Goal: Check status: Check status

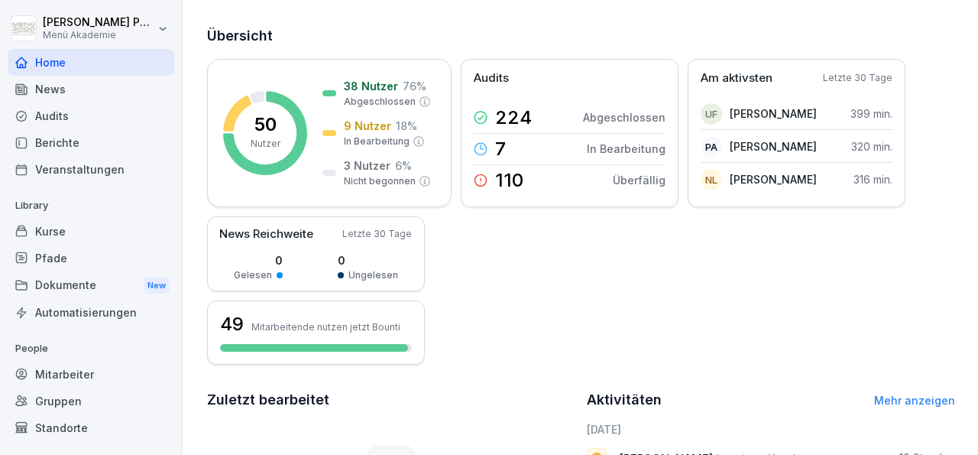
scroll to position [80, 0]
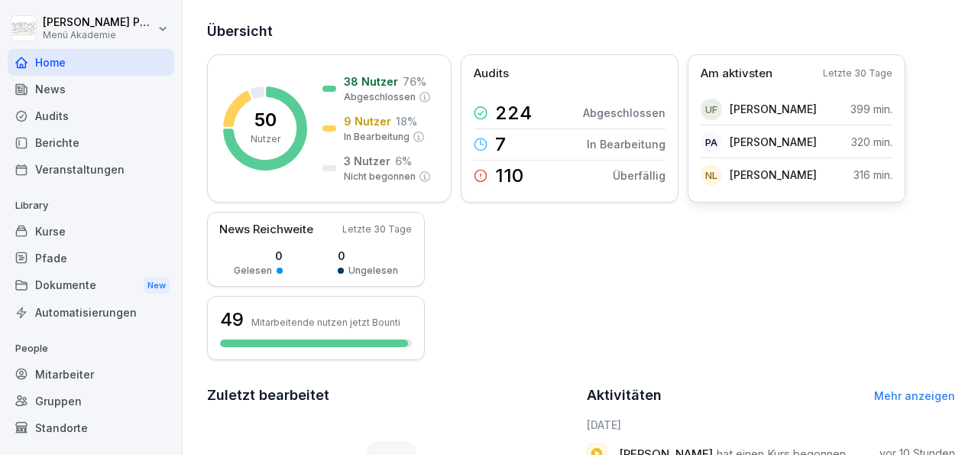
click at [770, 106] on p "[PERSON_NAME]" at bounding box center [773, 109] width 87 height 16
click at [857, 109] on p "399 min." at bounding box center [872, 109] width 42 height 16
click at [89, 374] on div "Mitarbeiter" at bounding box center [91, 374] width 167 height 27
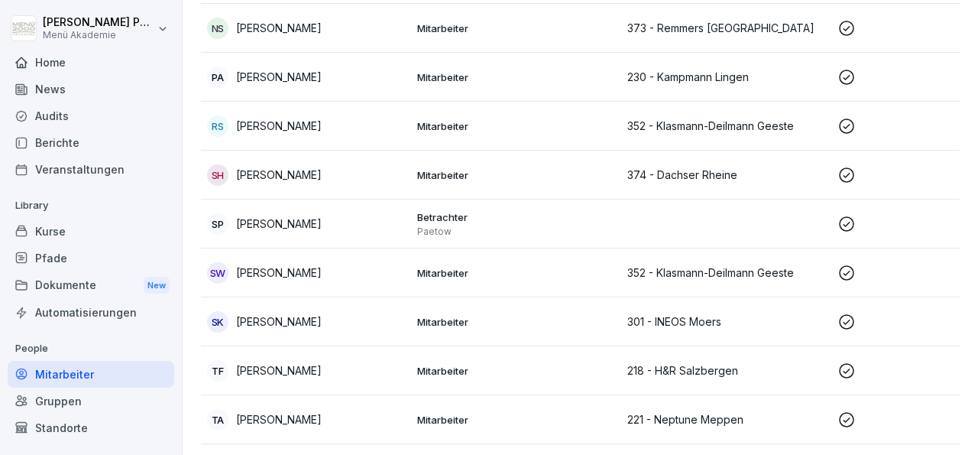
scroll to position [2108, 0]
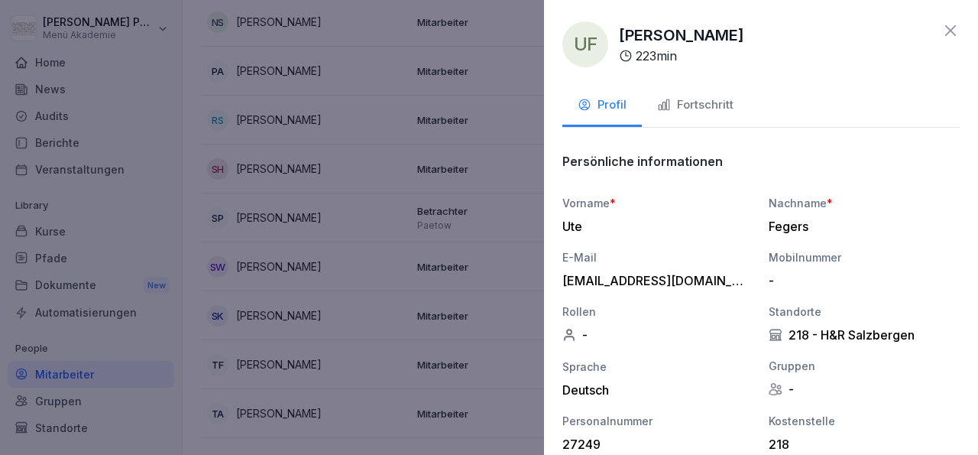
click at [717, 105] on div "Fortschritt" at bounding box center [695, 105] width 76 height 18
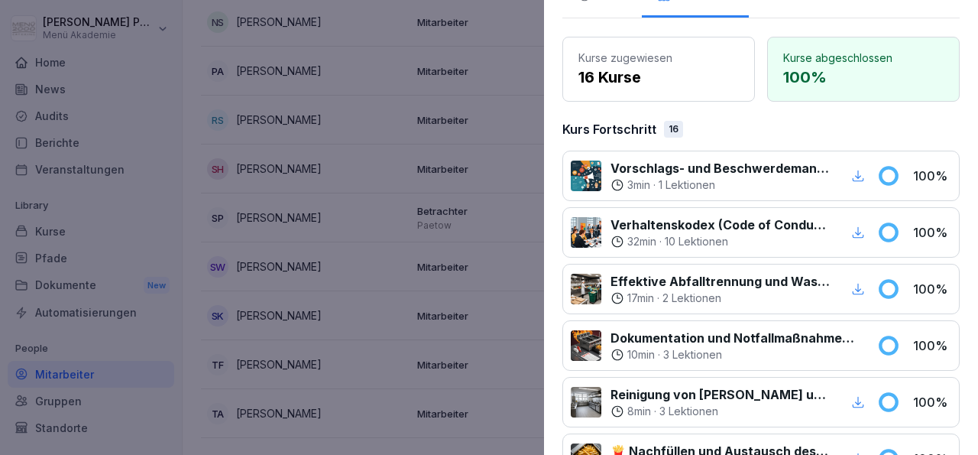
scroll to position [0, 0]
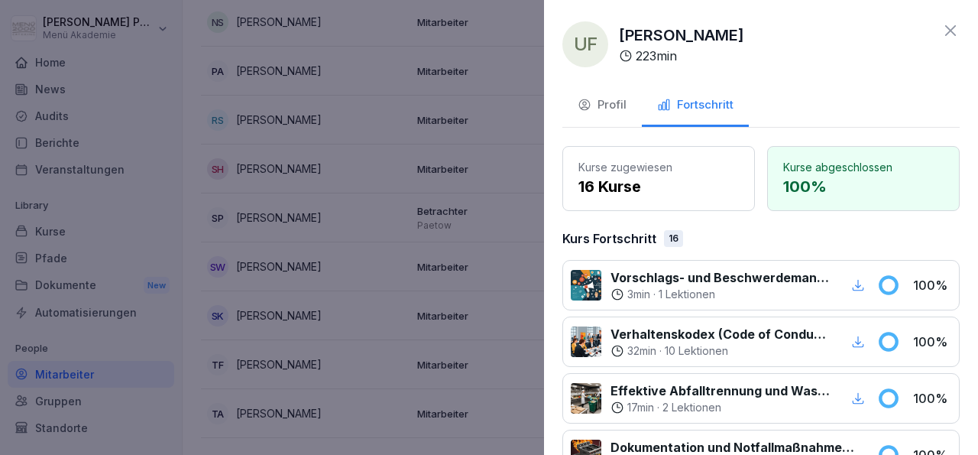
click at [615, 102] on div "Profil" at bounding box center [602, 105] width 49 height 18
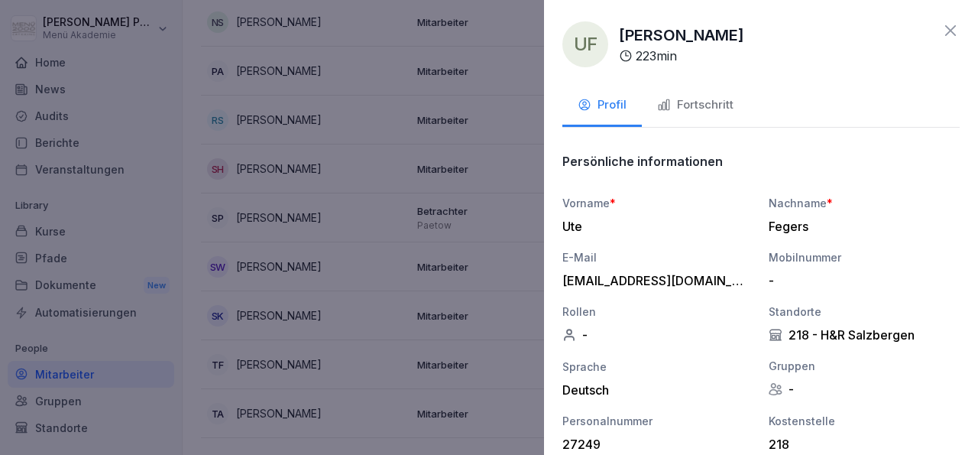
click at [942, 31] on icon at bounding box center [951, 30] width 18 height 18
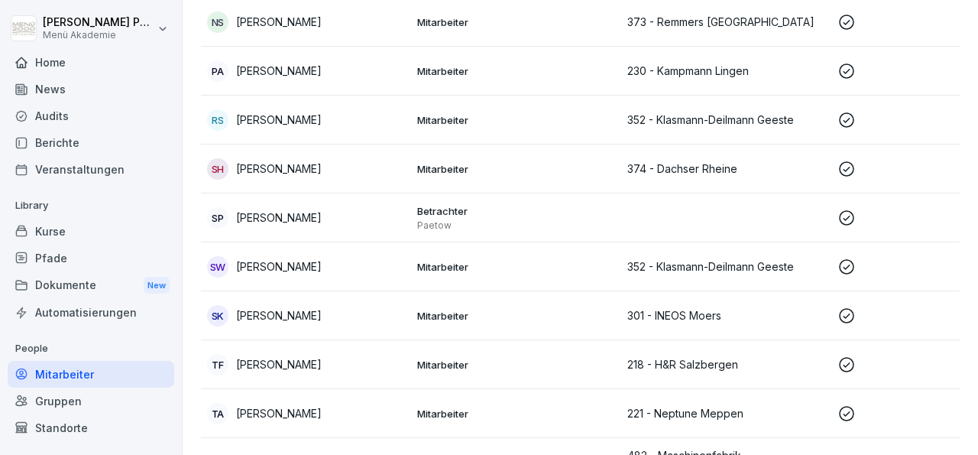
scroll to position [2214, 0]
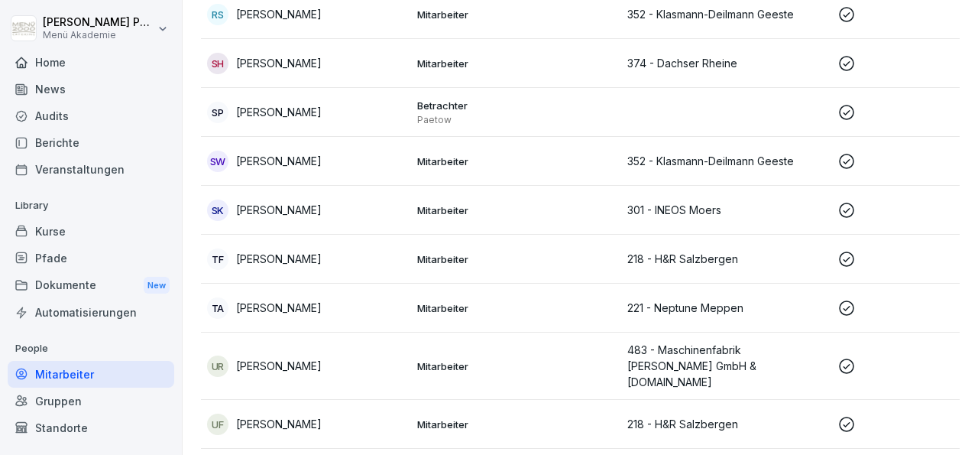
click at [65, 405] on div "Gruppen" at bounding box center [91, 401] width 167 height 27
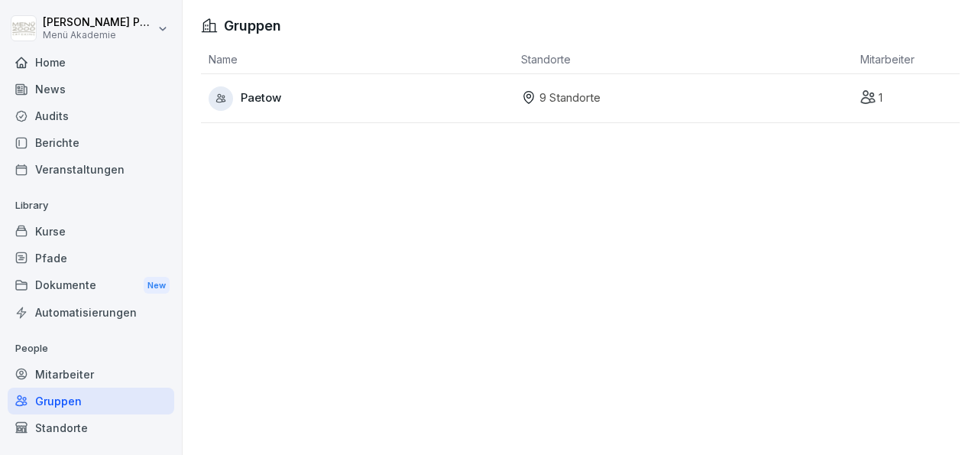
click at [551, 106] on p "9 Standorte" at bounding box center [570, 98] width 61 height 18
click at [540, 100] on p "9 Standorte" at bounding box center [570, 98] width 61 height 18
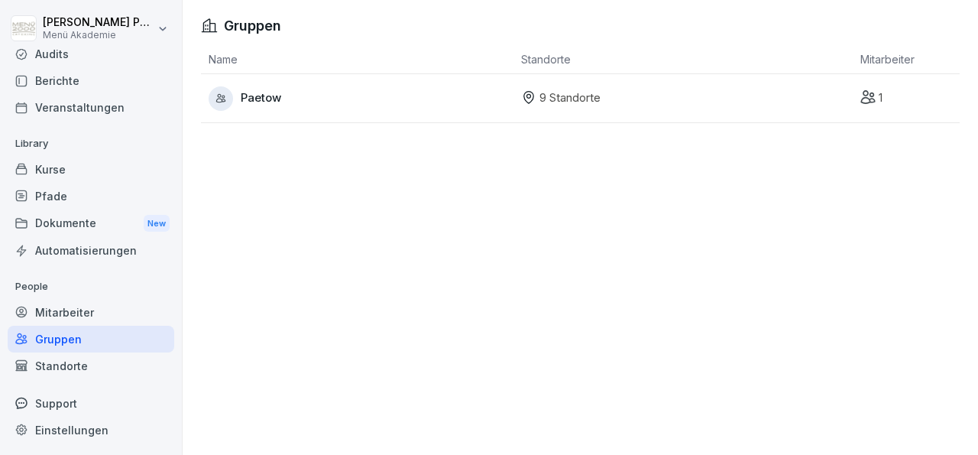
click at [67, 365] on div "Standorte" at bounding box center [91, 365] width 167 height 27
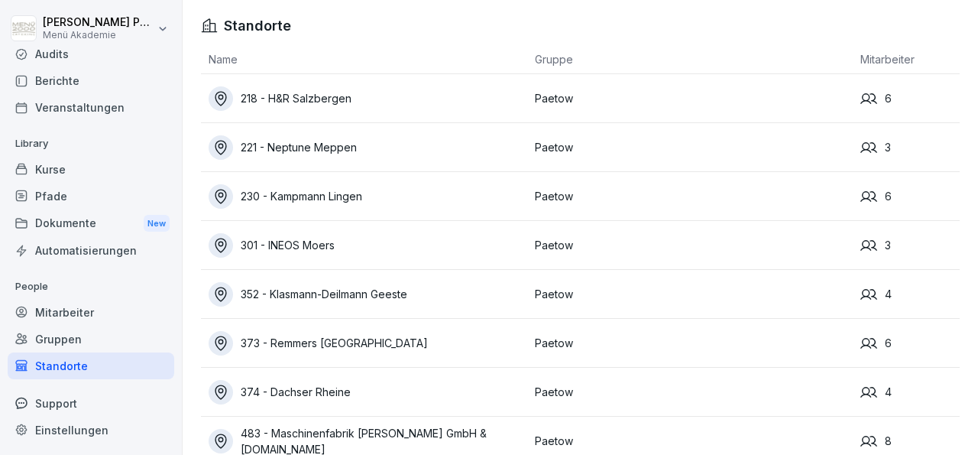
click at [332, 105] on div "218 - H&R Salzbergen" at bounding box center [368, 98] width 319 height 24
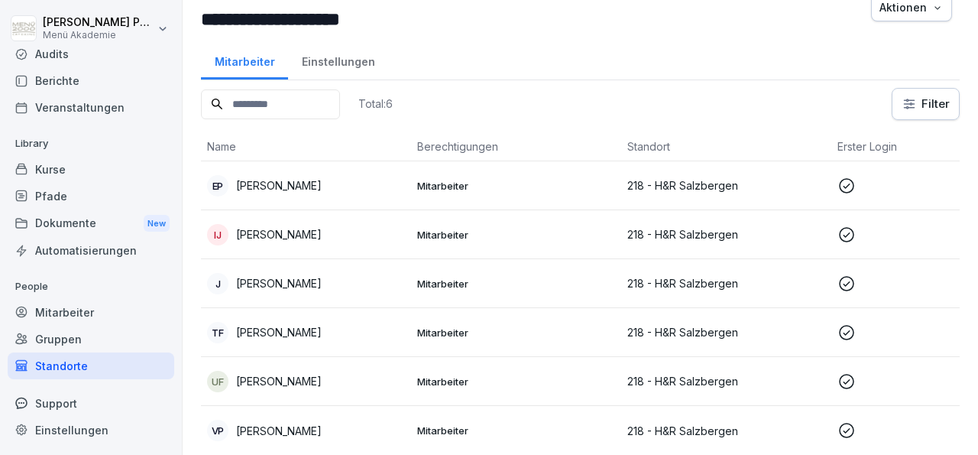
scroll to position [58, 0]
click at [322, 177] on p "[PERSON_NAME]" at bounding box center [279, 185] width 86 height 16
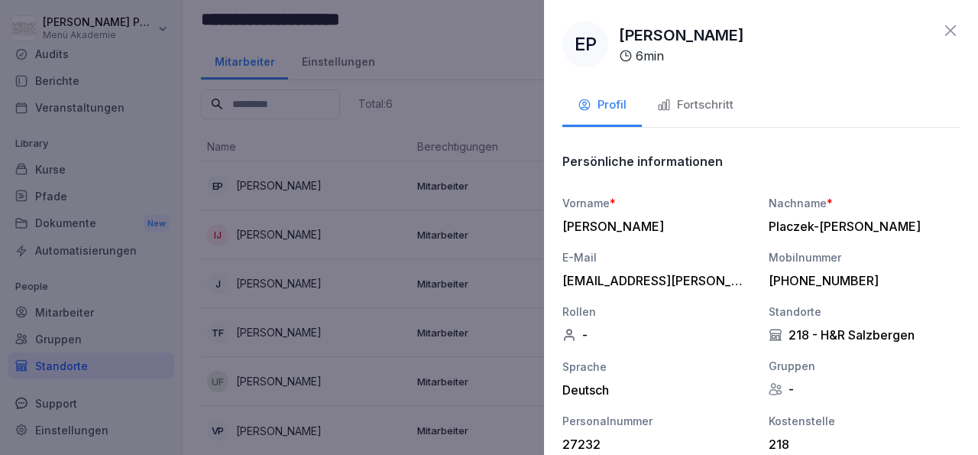
click at [711, 111] on div "Fortschritt" at bounding box center [695, 105] width 76 height 18
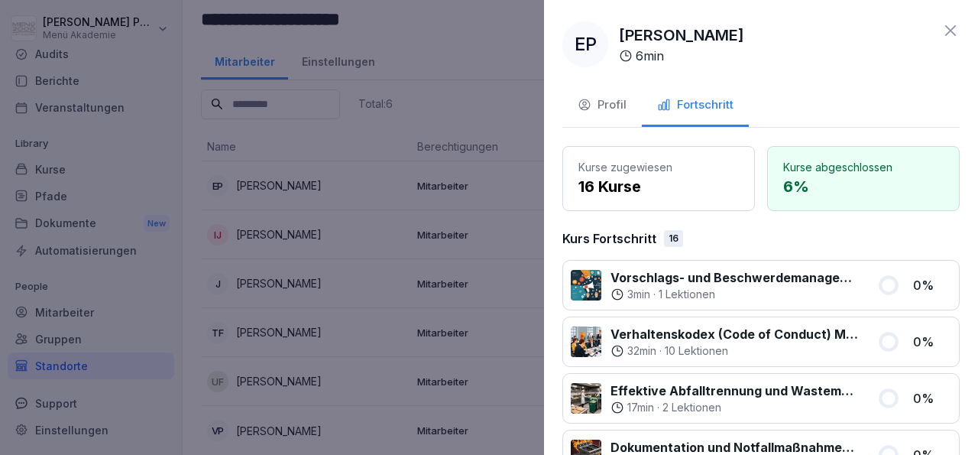
click at [942, 34] on icon at bounding box center [951, 30] width 18 height 18
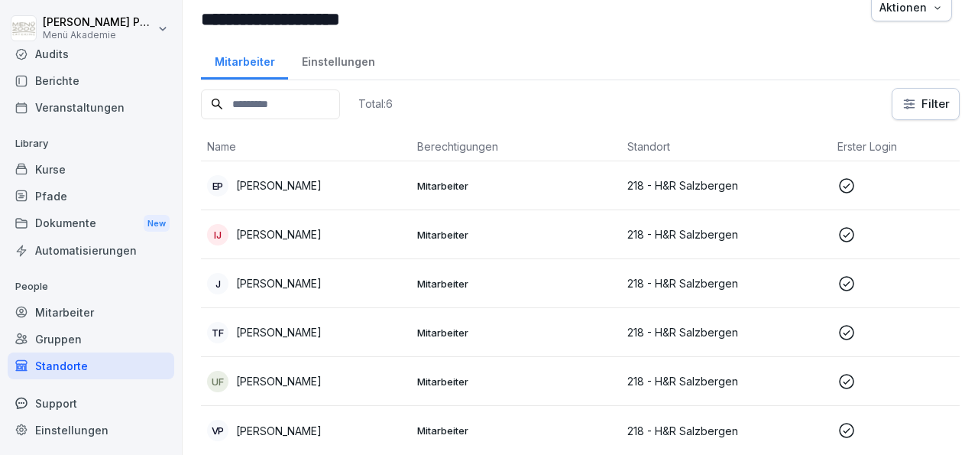
click at [300, 224] on div "IJ [PERSON_NAME]" at bounding box center [306, 234] width 198 height 21
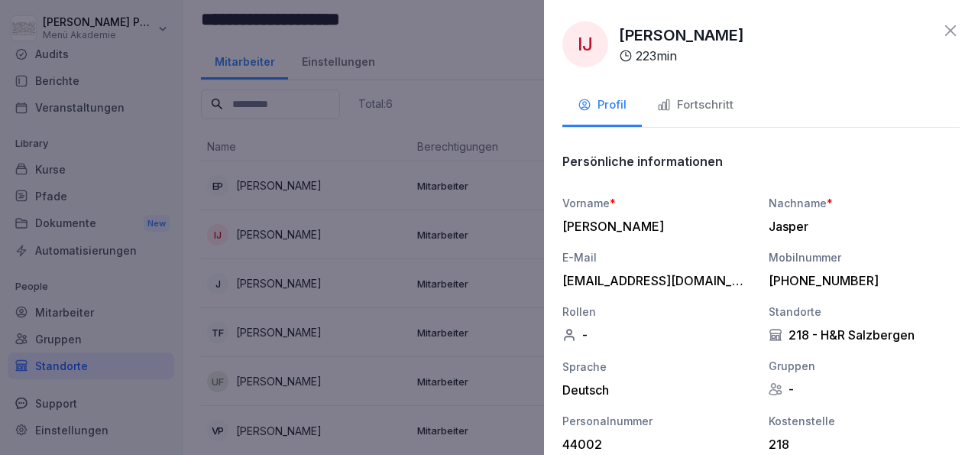
click at [706, 94] on button "Fortschritt" at bounding box center [695, 106] width 107 height 41
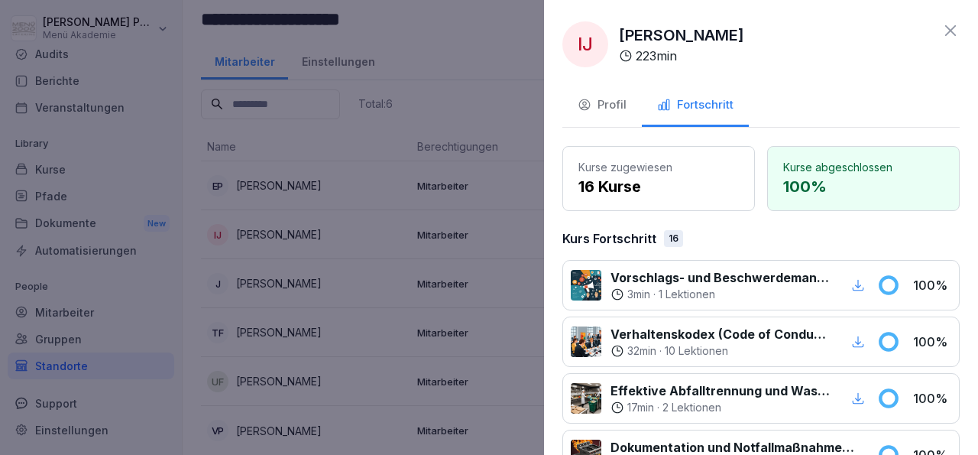
click at [946, 29] on icon at bounding box center [951, 30] width 11 height 11
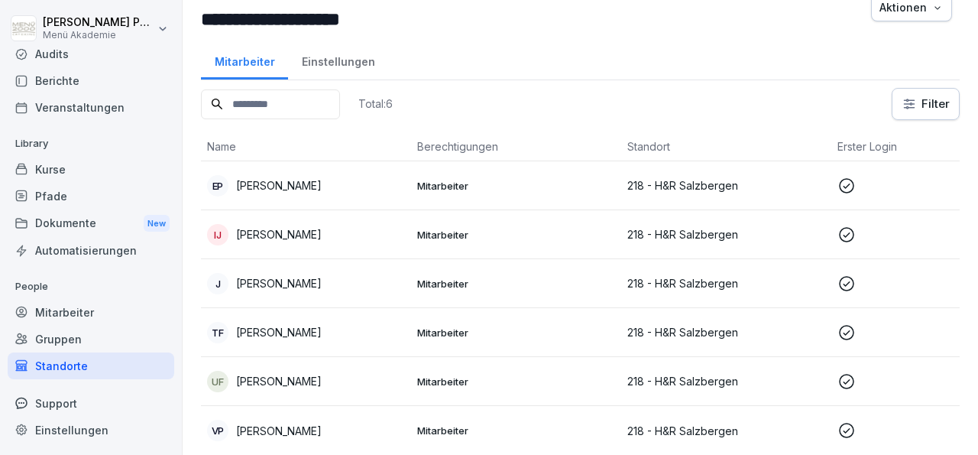
click at [300, 275] on p "[PERSON_NAME]" at bounding box center [279, 283] width 86 height 16
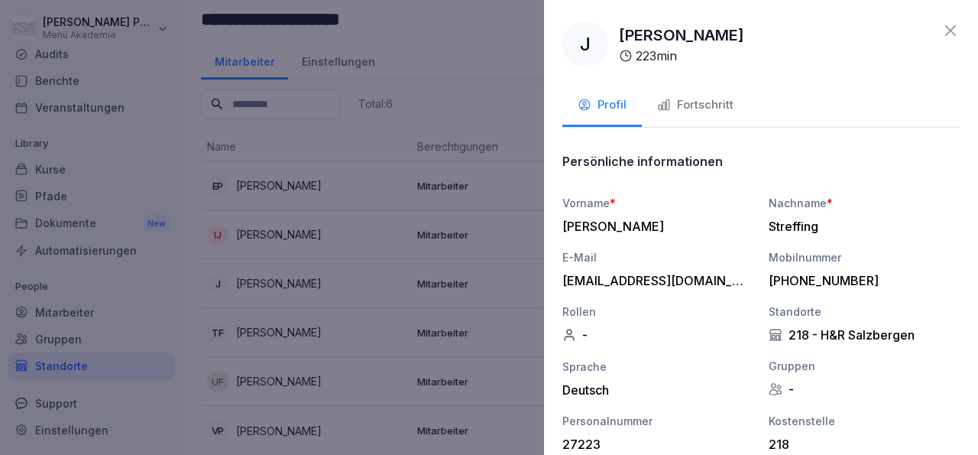
click at [704, 106] on div "Fortschritt" at bounding box center [695, 105] width 76 height 18
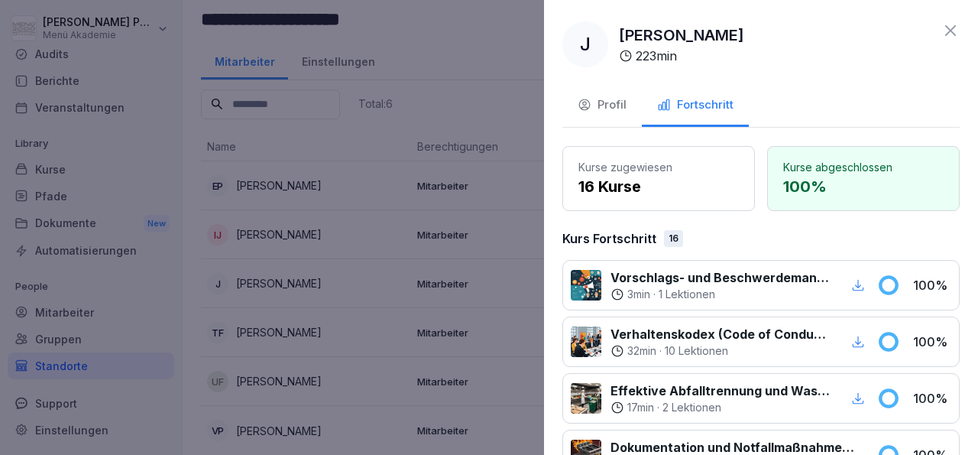
click at [942, 32] on icon at bounding box center [951, 30] width 18 height 18
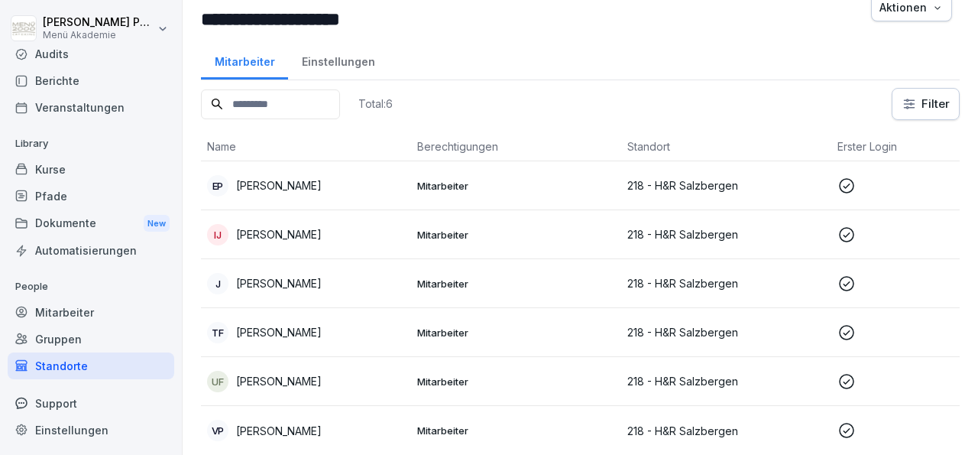
click at [294, 324] on p "[PERSON_NAME]" at bounding box center [279, 332] width 86 height 16
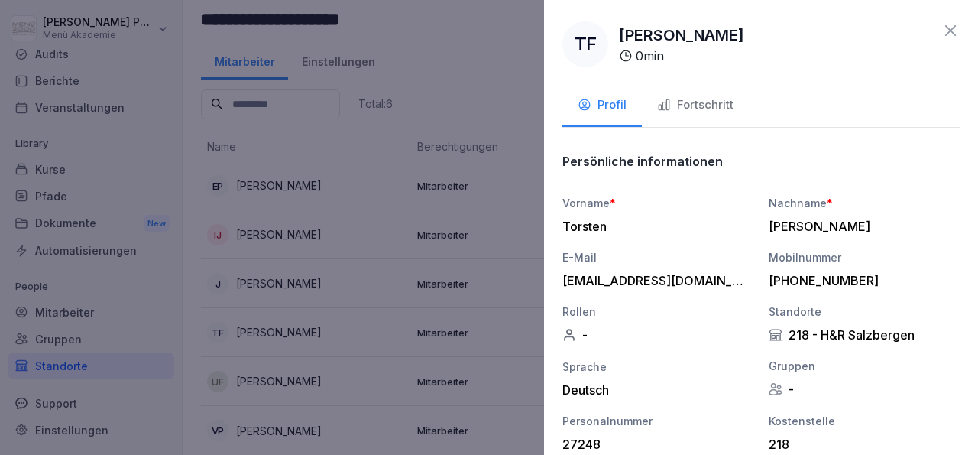
click at [675, 97] on div "Fortschritt" at bounding box center [695, 105] width 76 height 18
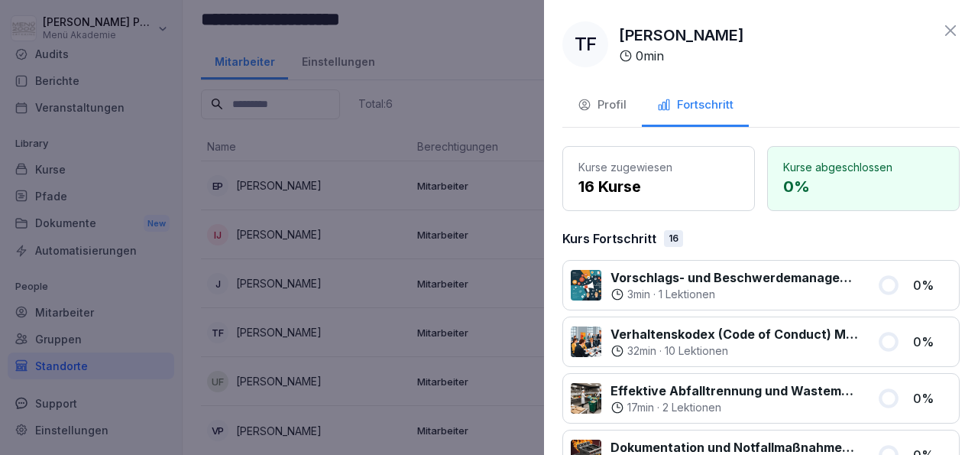
click at [946, 28] on icon at bounding box center [951, 30] width 11 height 11
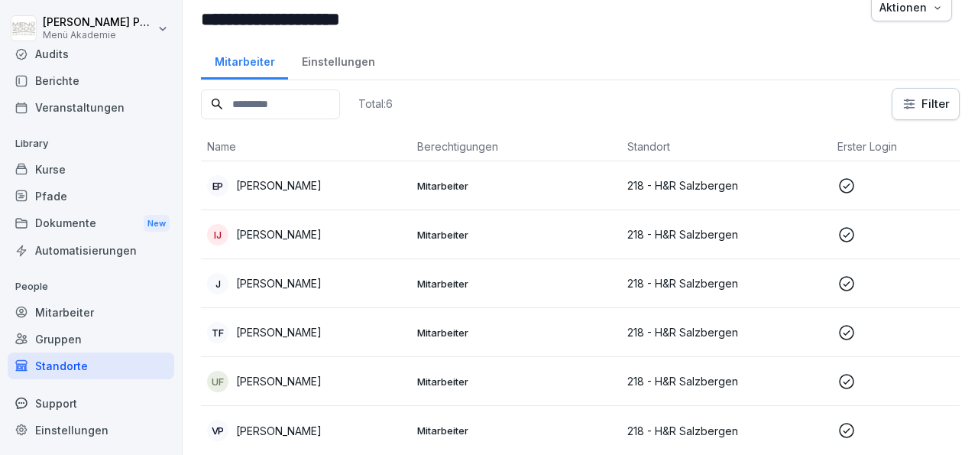
click at [281, 373] on p "[PERSON_NAME]" at bounding box center [279, 381] width 86 height 16
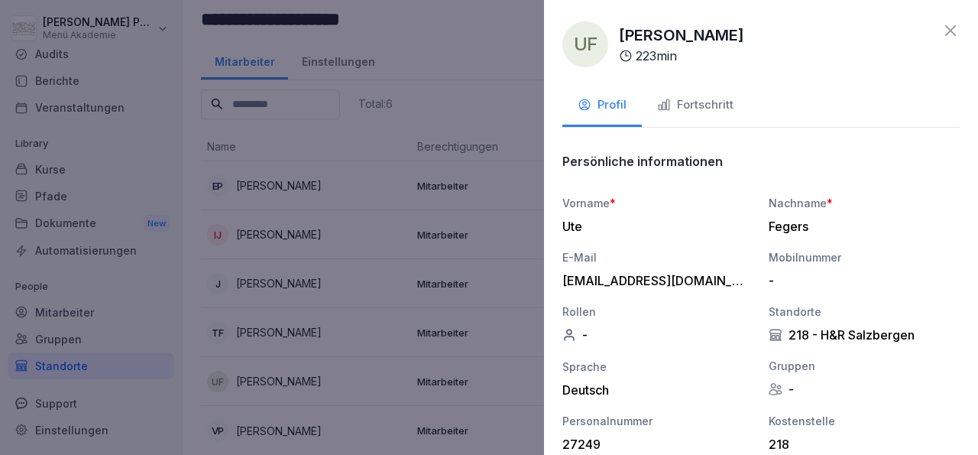
click at [691, 105] on div "Fortschritt" at bounding box center [695, 105] width 76 height 18
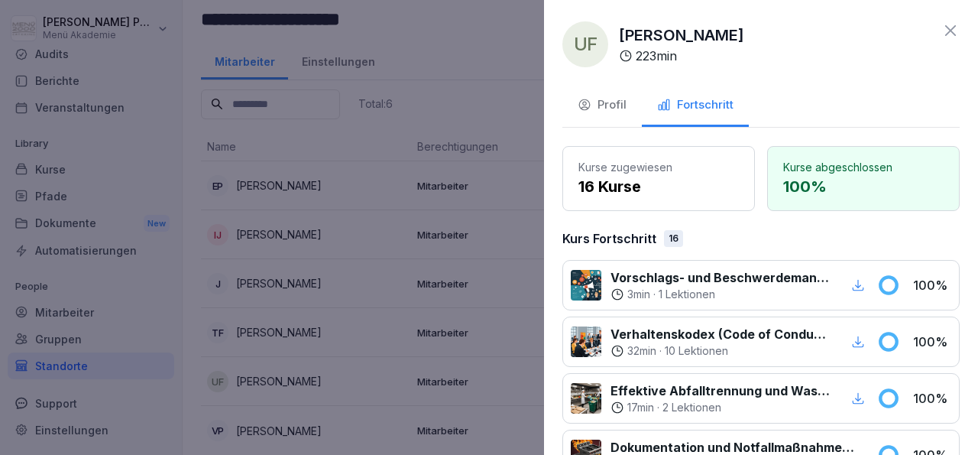
click at [942, 28] on icon at bounding box center [951, 30] width 18 height 18
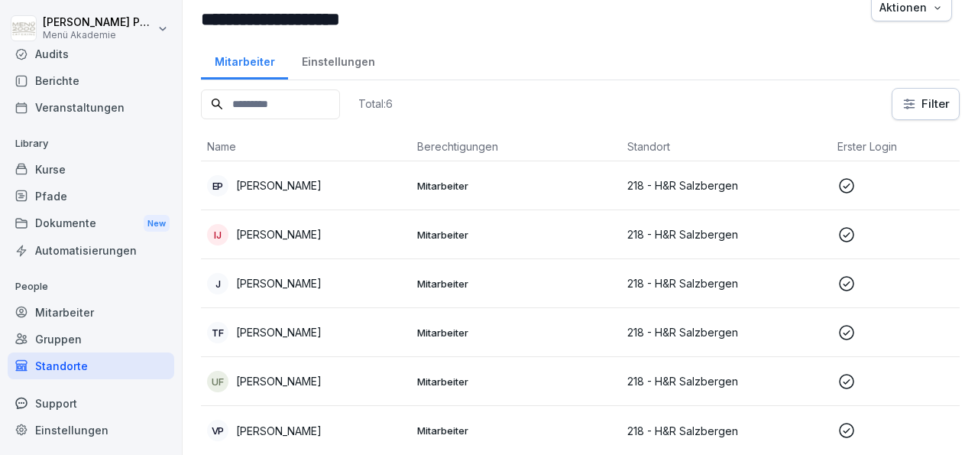
click at [285, 420] on div "VP [PERSON_NAME]" at bounding box center [306, 430] width 198 height 21
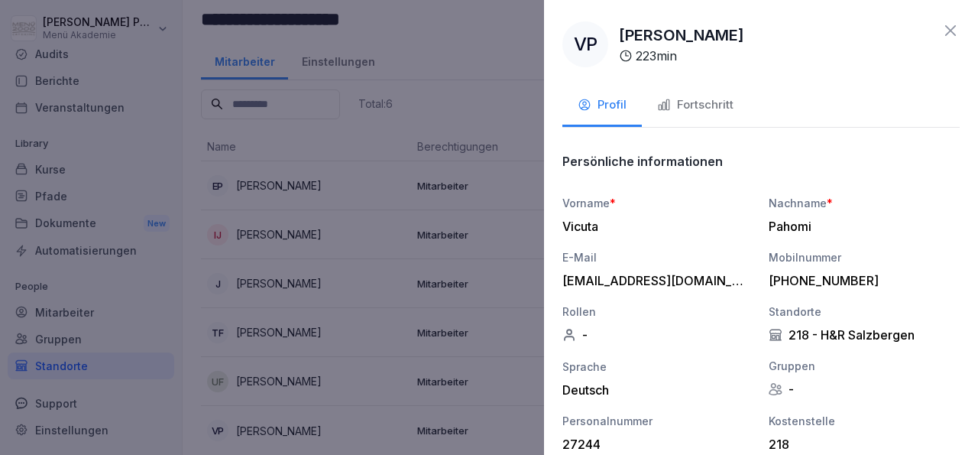
click at [707, 102] on div "Fortschritt" at bounding box center [695, 105] width 76 height 18
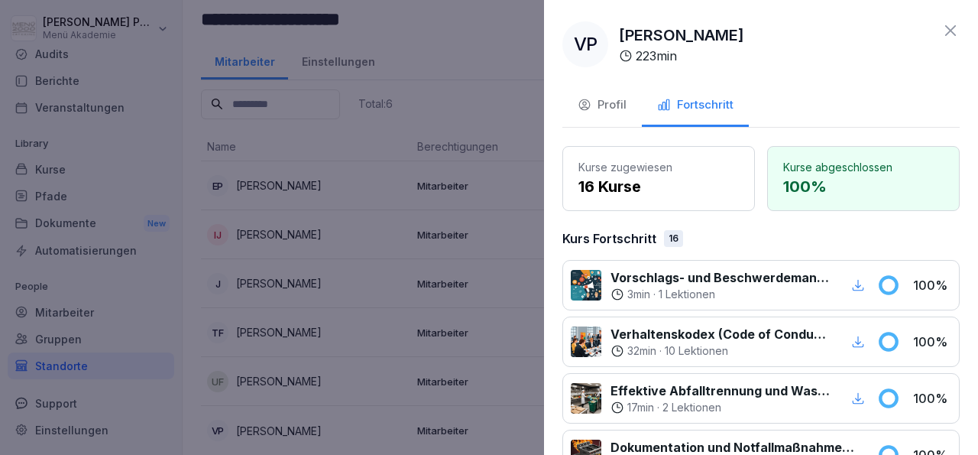
click at [942, 24] on icon at bounding box center [951, 30] width 18 height 18
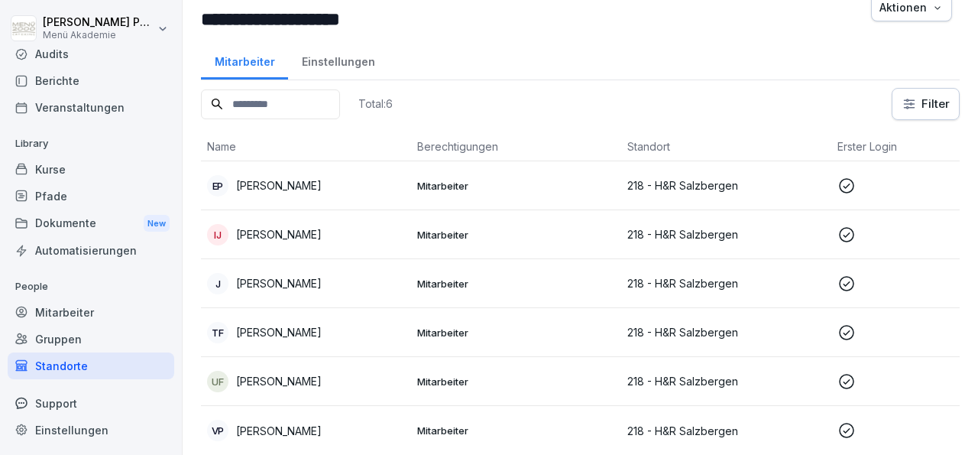
click at [273, 275] on p "[PERSON_NAME]" at bounding box center [279, 283] width 86 height 16
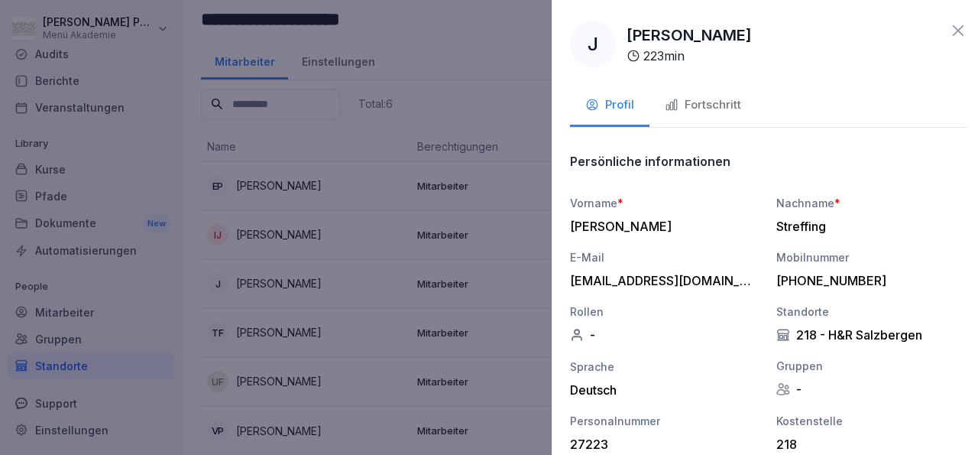
click at [282, 355] on div at bounding box center [489, 227] width 978 height 455
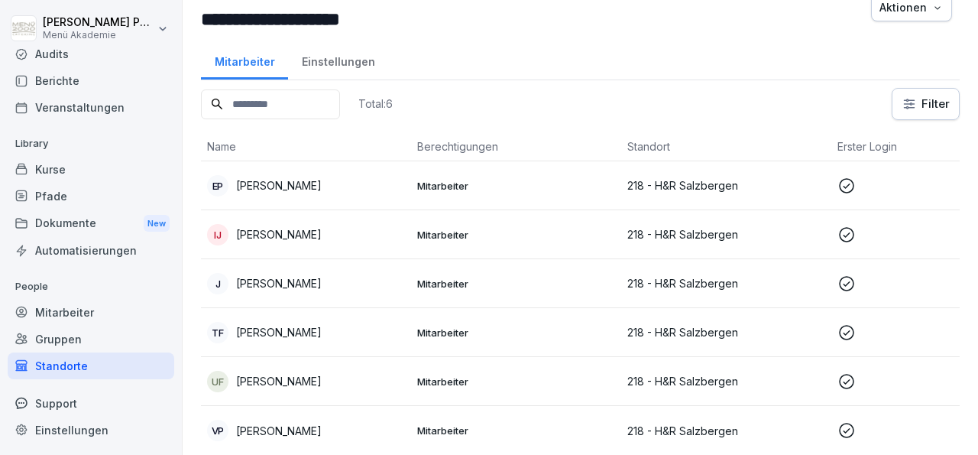
click at [287, 373] on p "[PERSON_NAME]" at bounding box center [279, 381] width 86 height 16
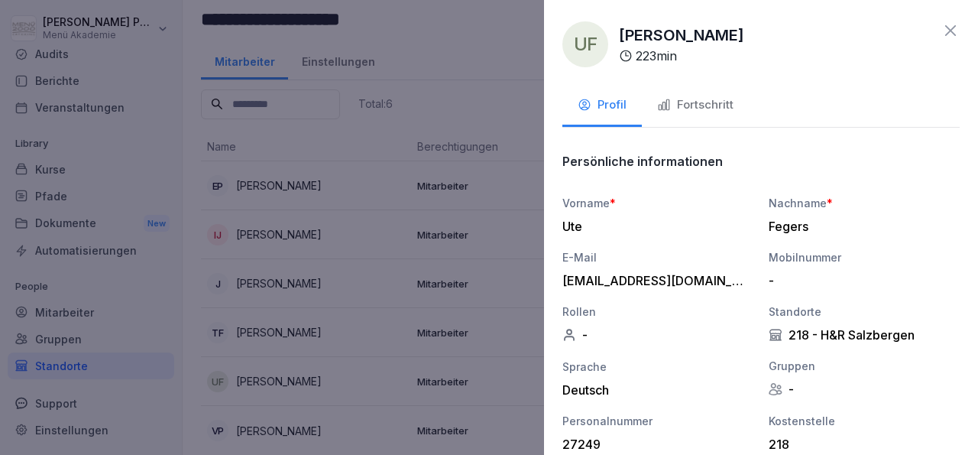
click at [724, 106] on div "Fortschritt" at bounding box center [695, 105] width 76 height 18
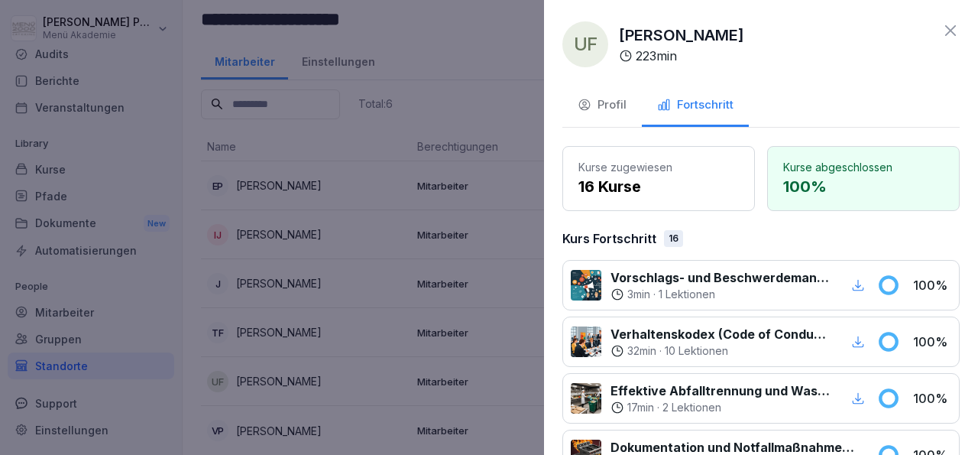
click at [605, 100] on div "Profil" at bounding box center [602, 105] width 49 height 18
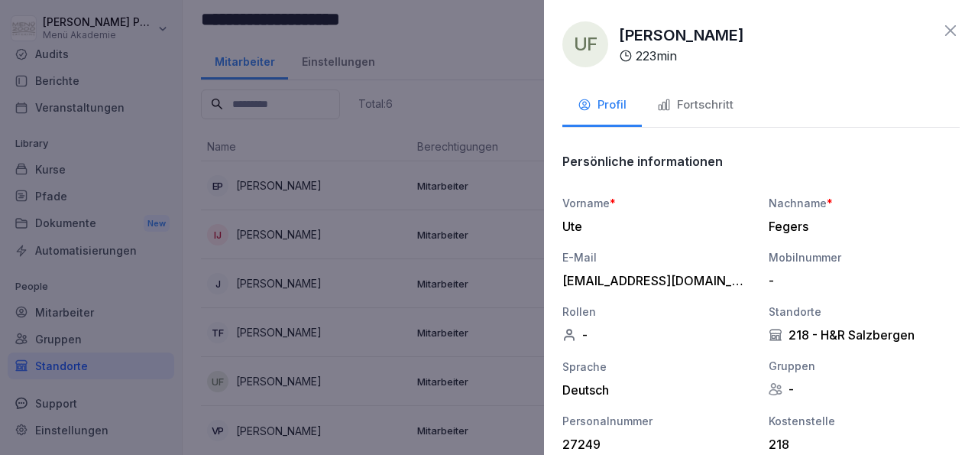
click at [297, 157] on div at bounding box center [489, 227] width 978 height 455
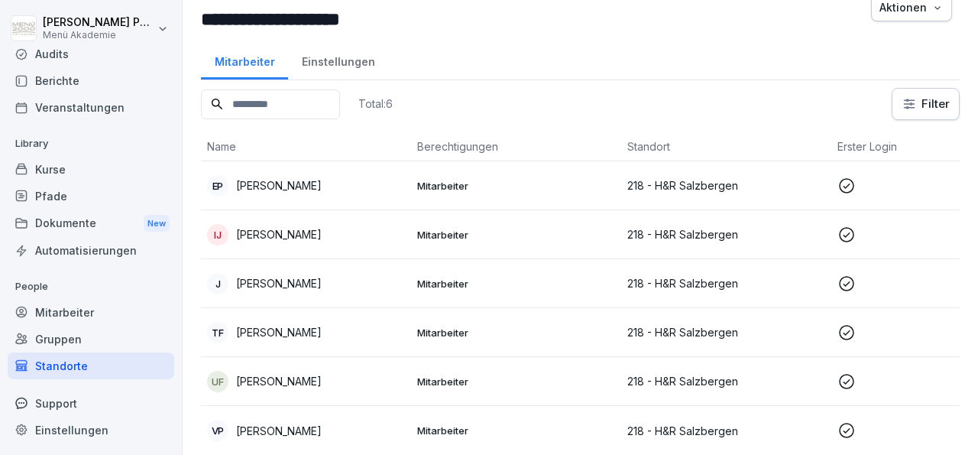
scroll to position [0, 0]
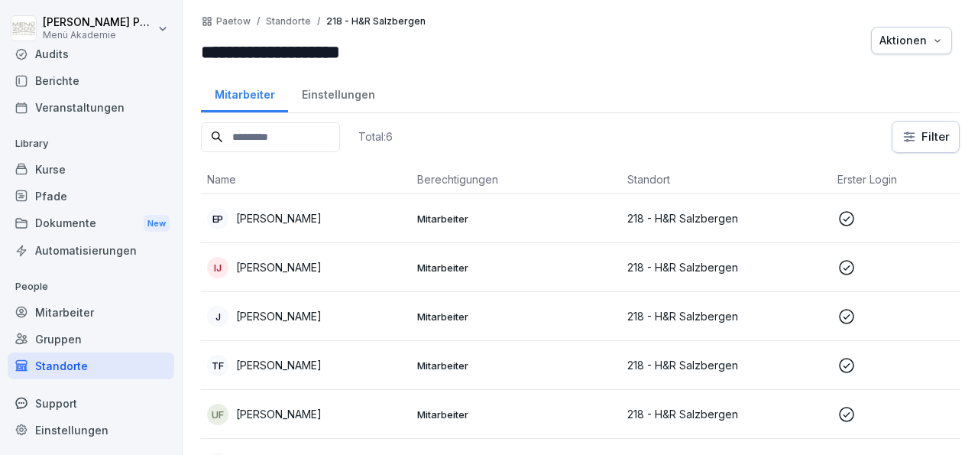
click at [219, 265] on div "IJ" at bounding box center [217, 267] width 21 height 21
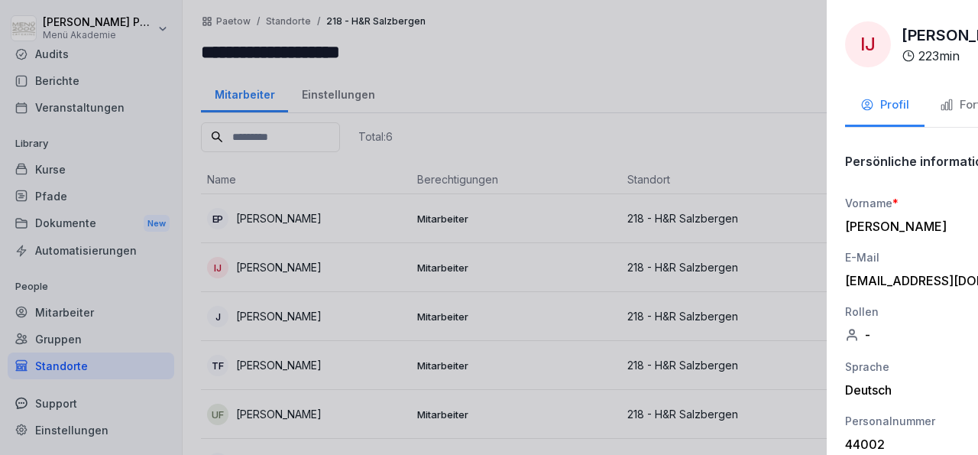
scroll to position [62, 0]
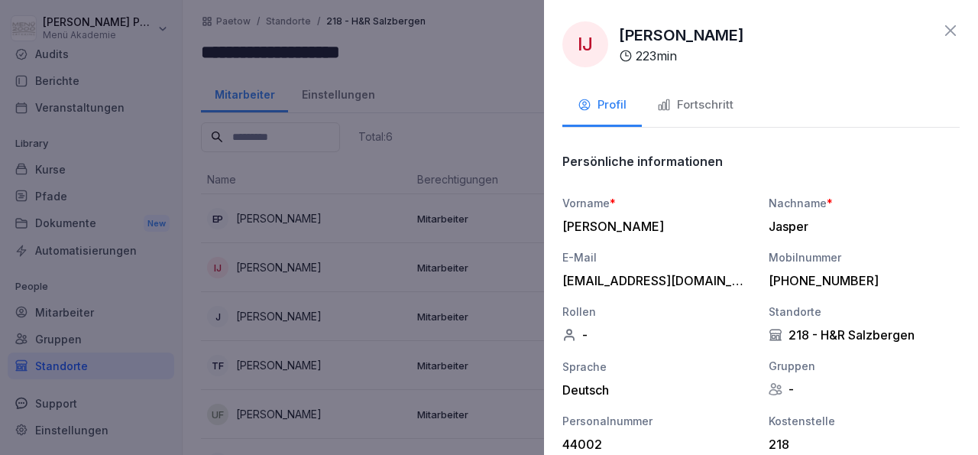
click at [944, 29] on icon at bounding box center [951, 30] width 18 height 18
